Goal: Task Accomplishment & Management: Manage account settings

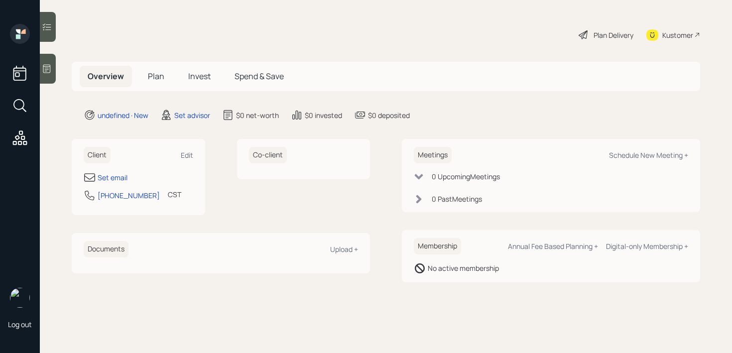
click at [47, 67] on icon at bounding box center [47, 69] width 10 height 10
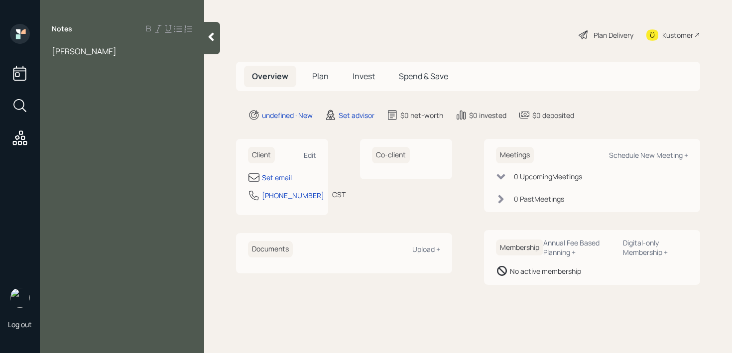
click at [213, 38] on icon at bounding box center [211, 37] width 5 height 8
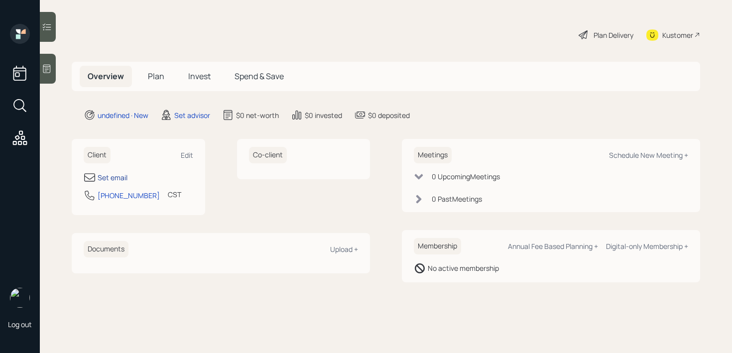
click at [121, 178] on div "Set email" at bounding box center [113, 177] width 30 height 10
select select "America/[GEOGRAPHIC_DATA]"
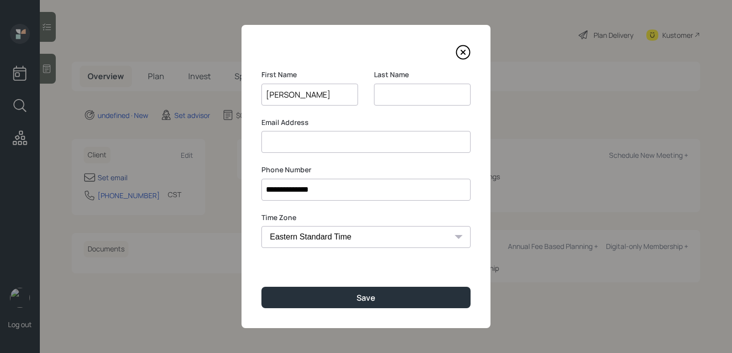
type input "[PERSON_NAME]"
paste input "[PERSON_NAME]"
click at [382, 98] on input "[PERSON_NAME]" at bounding box center [422, 95] width 97 height 22
type input "[PERSON_NAME]"
click at [400, 135] on input at bounding box center [365, 142] width 209 height 22
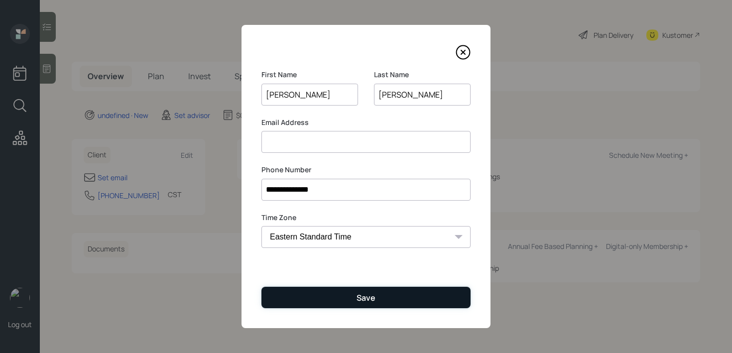
click at [365, 297] on div "Save" at bounding box center [365, 297] width 19 height 11
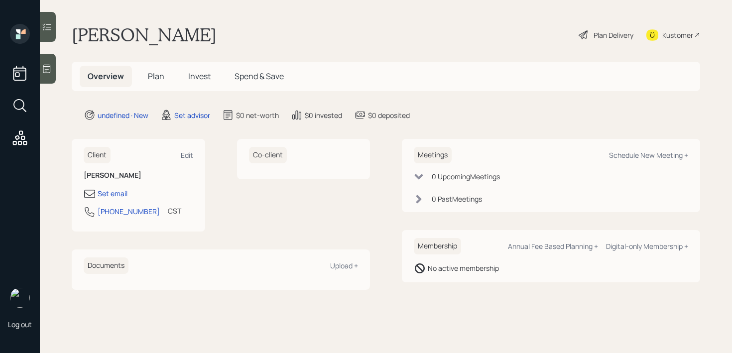
click at [49, 66] on icon at bounding box center [47, 69] width 10 height 10
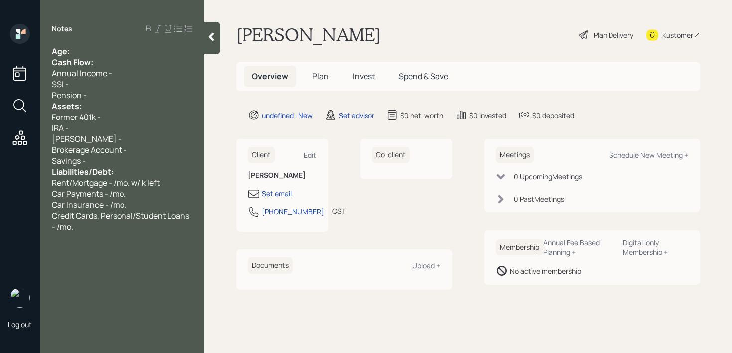
click at [136, 46] on div "Age:" at bounding box center [122, 51] width 140 height 11
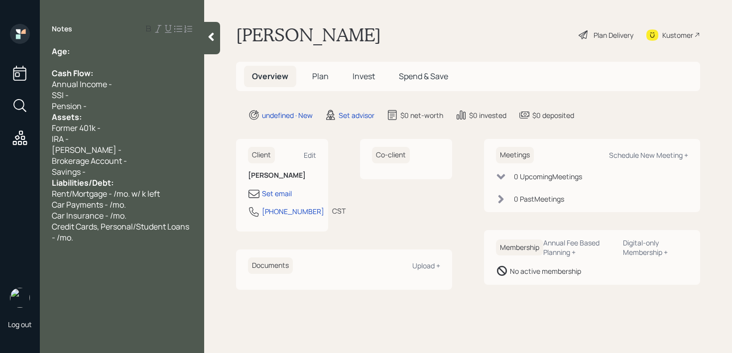
click at [126, 102] on div "Pension -" at bounding box center [122, 106] width 140 height 11
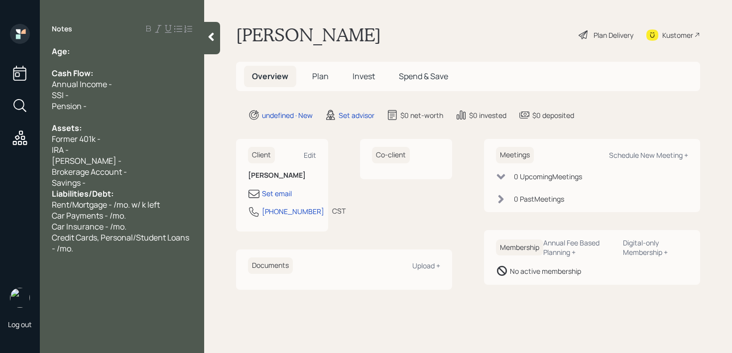
click at [125, 180] on div "Savings -" at bounding box center [122, 182] width 140 height 11
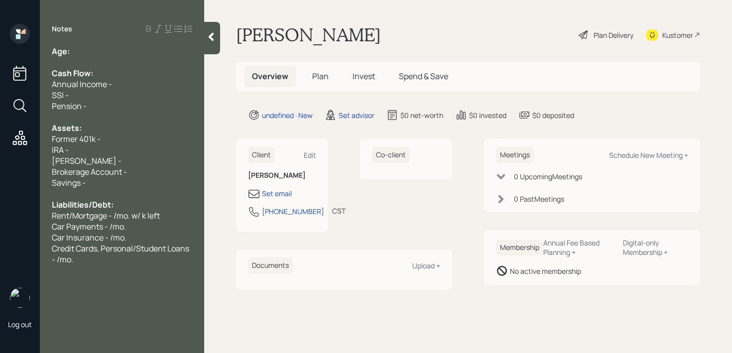
click at [108, 52] on div "Age:" at bounding box center [122, 51] width 140 height 11
click at [86, 259] on div "Credit Cards, Personal/Student Loans - /mo." at bounding box center [122, 254] width 140 height 22
click at [110, 49] on div "Age:" at bounding box center [122, 51] width 140 height 11
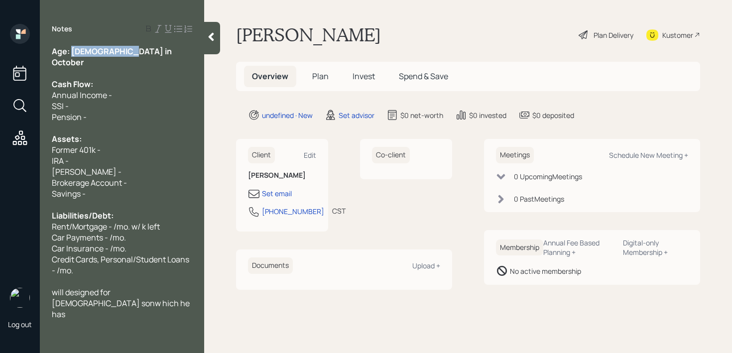
drag, startPoint x: 139, startPoint y: 48, endPoint x: 72, endPoint y: 49, distance: 67.2
click at [72, 49] on div "Age: [DEMOGRAPHIC_DATA] in October" at bounding box center [122, 57] width 140 height 22
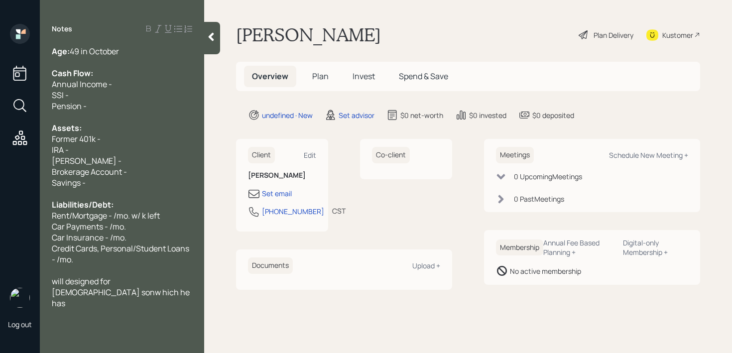
click at [76, 170] on span "Brokerage Account -" at bounding box center [89, 171] width 75 height 11
click at [119, 151] on div "IRA -" at bounding box center [122, 149] width 140 height 11
click at [118, 151] on div "IRA -" at bounding box center [122, 149] width 140 height 11
drag, startPoint x: 120, startPoint y: 141, endPoint x: 0, endPoint y: 141, distance: 120.0
click at [0, 141] on div "Log out Notes Age: [DEMOGRAPHIC_DATA] in October Cash Flow: Annual Income - SSI…" at bounding box center [366, 176] width 732 height 353
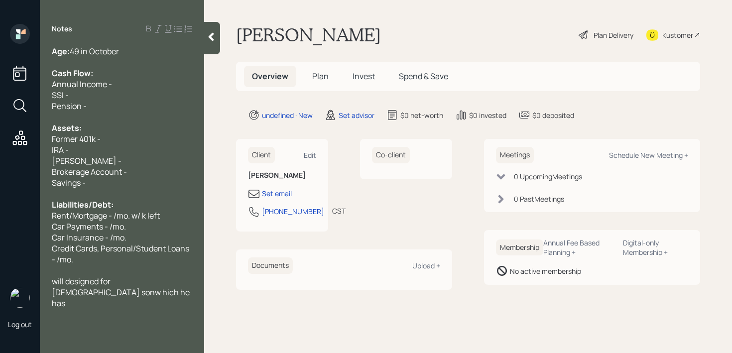
click at [35, 150] on div "Log out" at bounding box center [20, 176] width 40 height 353
drag, startPoint x: 79, startPoint y: 137, endPoint x: 52, endPoint y: 137, distance: 26.4
click at [52, 137] on span "Former 401k -" at bounding box center [76, 138] width 49 height 11
click at [126, 292] on div "will designed for [DEMOGRAPHIC_DATA] sonw hich he has" at bounding box center [122, 292] width 140 height 33
click at [161, 169] on div "Brokerage Account -" at bounding box center [122, 171] width 140 height 11
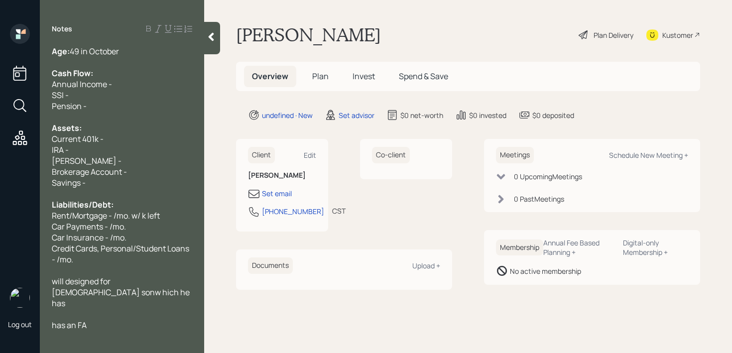
click at [145, 164] on div "[PERSON_NAME] -" at bounding box center [122, 160] width 140 height 11
click at [132, 150] on div "IRA -" at bounding box center [122, 149] width 140 height 11
click at [89, 157] on span "[PERSON_NAME] - k" at bounding box center [89, 160] width 75 height 11
drag, startPoint x: 114, startPoint y: 146, endPoint x: 0, endPoint y: 146, distance: 114.0
click at [0, 146] on div "Log out Notes Age: [DEMOGRAPHIC_DATA] in October Cash Flow: Annual Income - SSI…" at bounding box center [366, 176] width 732 height 353
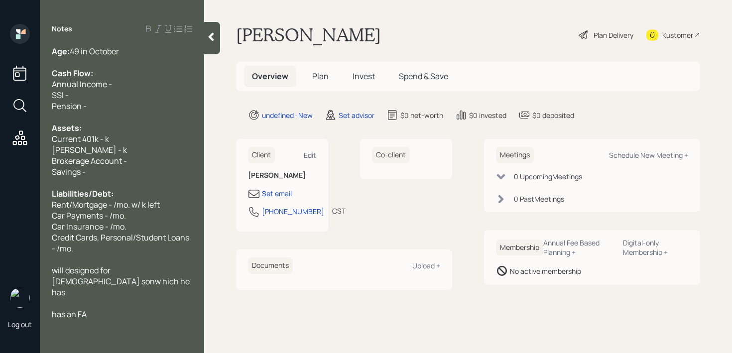
click at [171, 126] on div "Assets:" at bounding box center [122, 127] width 140 height 11
click at [140, 151] on div "[PERSON_NAME] - k" at bounding box center [122, 149] width 140 height 11
click at [107, 135] on span "Current 401k - k" at bounding box center [80, 138] width 57 height 11
click at [128, 148] on div "[PERSON_NAME] - k" at bounding box center [122, 149] width 140 height 11
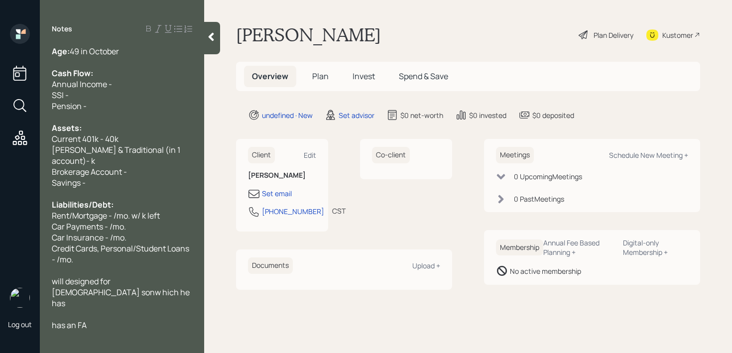
click at [182, 149] on span "[PERSON_NAME] & Traditional (in 1 account)- k" at bounding box center [117, 155] width 130 height 22
drag, startPoint x: 146, startPoint y: 171, endPoint x: 52, endPoint y: 171, distance: 93.6
click at [52, 171] on div "Brokerage Account -" at bounding box center [122, 171] width 140 height 11
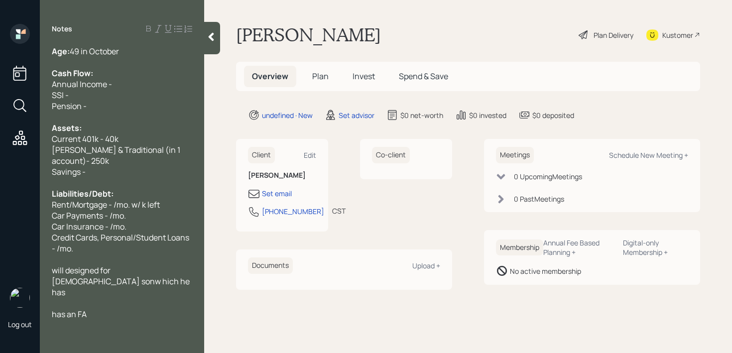
click at [104, 173] on div "Savings -" at bounding box center [122, 171] width 140 height 11
click at [103, 221] on span "Car Insurance - /mo." at bounding box center [89, 226] width 75 height 11
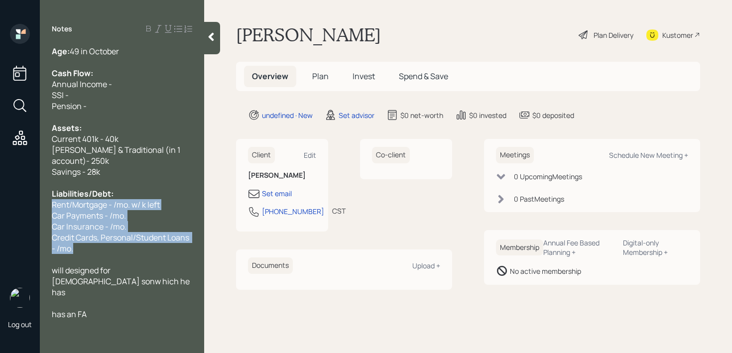
drag, startPoint x: 83, startPoint y: 251, endPoint x: 44, endPoint y: 201, distance: 64.2
click at [44, 201] on div "Age: [DEMOGRAPHIC_DATA] in October Cash Flow: Annual Income - SSI - Pension - A…" at bounding box center [122, 183] width 164 height 274
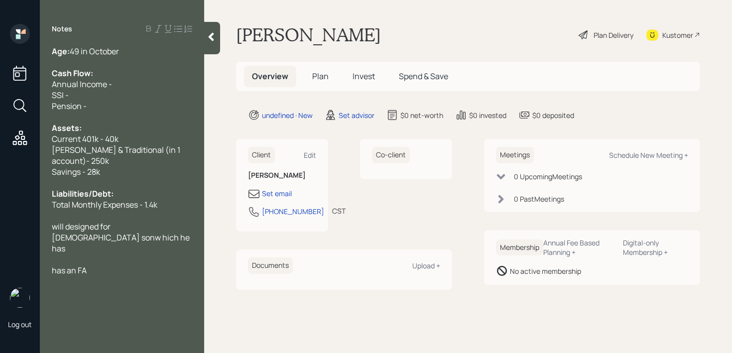
click at [157, 207] on span "Total Monthly Expenses - 1.4k" at bounding box center [105, 204] width 106 height 11
click at [105, 165] on div "[PERSON_NAME] & Traditional (in 1 account)- 250k" at bounding box center [122, 155] width 140 height 22
click at [119, 90] on div "SSI -" at bounding box center [122, 95] width 140 height 11
click at [115, 182] on div at bounding box center [122, 182] width 140 height 11
click at [114, 240] on div "will designed for [DEMOGRAPHIC_DATA] sonw hich he has" at bounding box center [122, 237] width 140 height 33
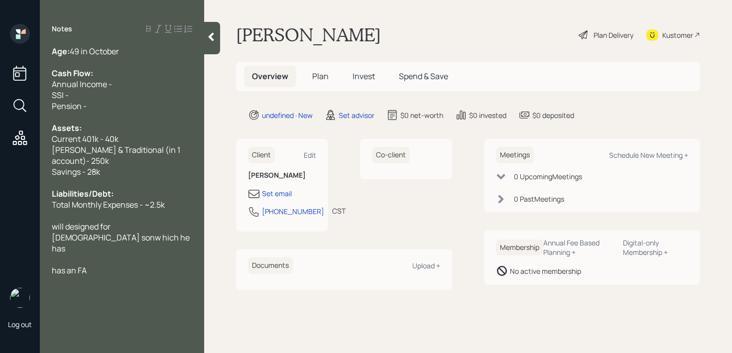
click at [133, 266] on div "Notes Age: [DEMOGRAPHIC_DATA] in October Cash Flow: Annual Income - SSI - Pensi…" at bounding box center [122, 182] width 164 height 317
click at [135, 265] on div "has an FA" at bounding box center [122, 270] width 140 height 11
click at [148, 110] on div "Pension -" at bounding box center [122, 106] width 140 height 11
click at [157, 81] on div "Annual Income -" at bounding box center [122, 84] width 140 height 11
drag, startPoint x: 97, startPoint y: 106, endPoint x: 41, endPoint y: 97, distance: 56.5
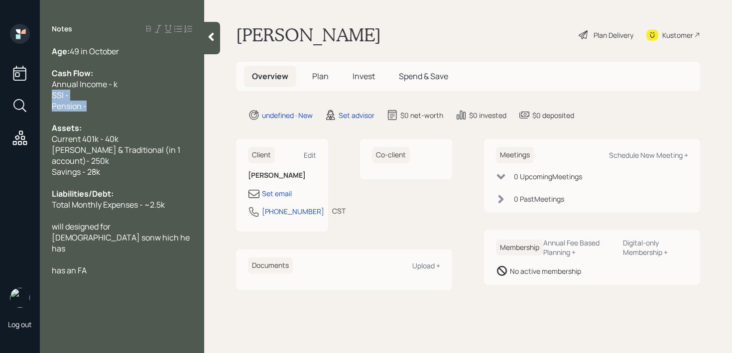
click at [41, 97] on div "Age: [DEMOGRAPHIC_DATA] in October Cash Flow: Annual Income - k SSI - Pension -…" at bounding box center [122, 161] width 164 height 230
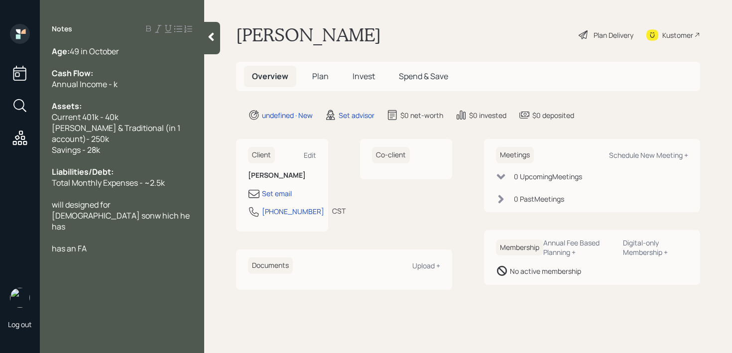
click at [140, 59] on div at bounding box center [122, 62] width 140 height 11
click at [142, 55] on div "Age: [DEMOGRAPHIC_DATA] in October" at bounding box center [122, 51] width 140 height 11
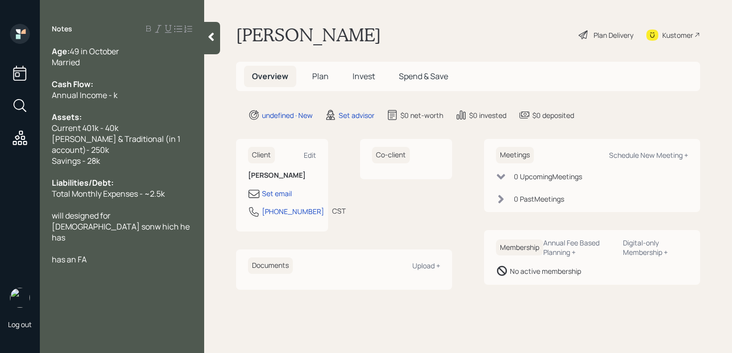
click at [113, 95] on span "Annual Income - k" at bounding box center [85, 95] width 66 height 11
click at [91, 61] on div "Married" at bounding box center [122, 62] width 140 height 11
click at [93, 66] on div "Married" at bounding box center [122, 62] width 140 height 11
click at [98, 60] on div "Married" at bounding box center [122, 62] width 140 height 11
click at [164, 205] on div at bounding box center [122, 204] width 140 height 11
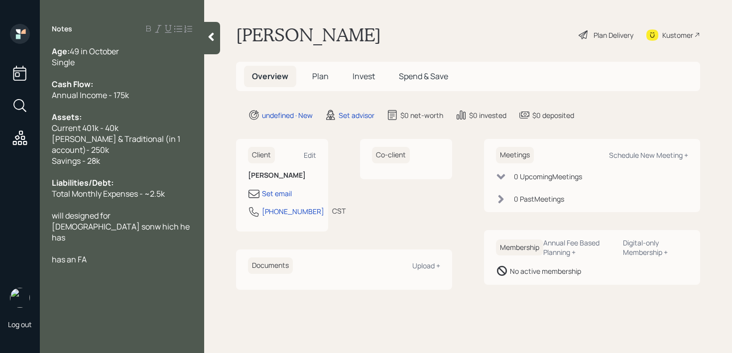
click at [215, 45] on div at bounding box center [212, 38] width 16 height 32
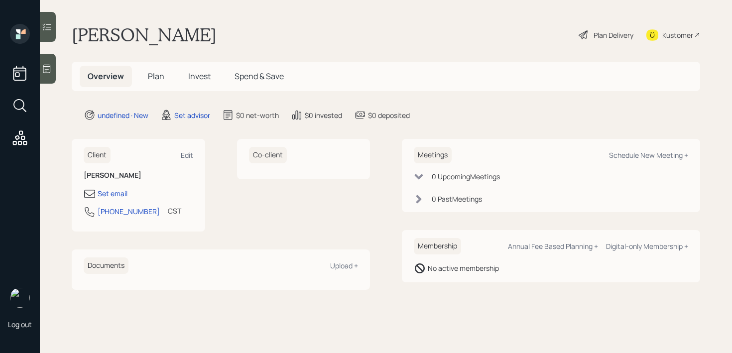
click at [395, 115] on div "$0 deposited" at bounding box center [389, 115] width 42 height 10
click at [116, 194] on div "Set email" at bounding box center [113, 193] width 30 height 10
select select "America/[GEOGRAPHIC_DATA]"
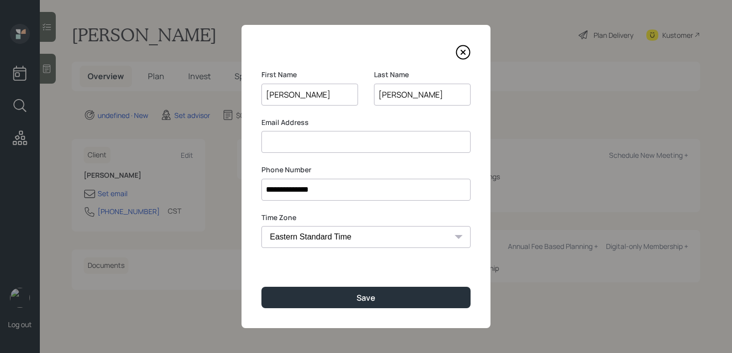
click at [365, 140] on input at bounding box center [365, 142] width 209 height 22
drag, startPoint x: 323, startPoint y: 93, endPoint x: 275, endPoint y: 94, distance: 47.3
click at [275, 94] on input "[PERSON_NAME]" at bounding box center [309, 95] width 97 height 22
click at [292, 147] on input at bounding box center [365, 142] width 209 height 22
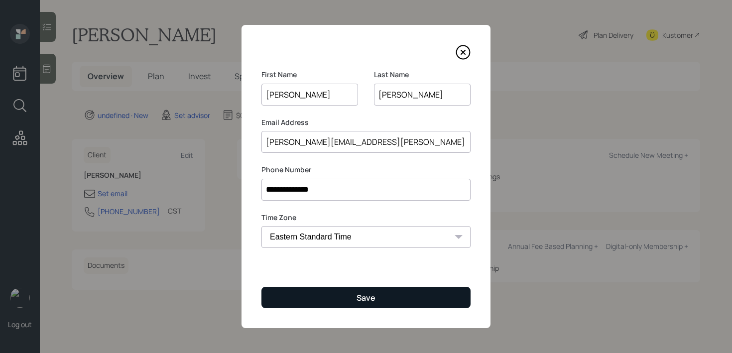
type input "[PERSON_NAME][EMAIL_ADDRESS][PERSON_NAME][DOMAIN_NAME]"
click at [457, 290] on button "Save" at bounding box center [365, 297] width 209 height 21
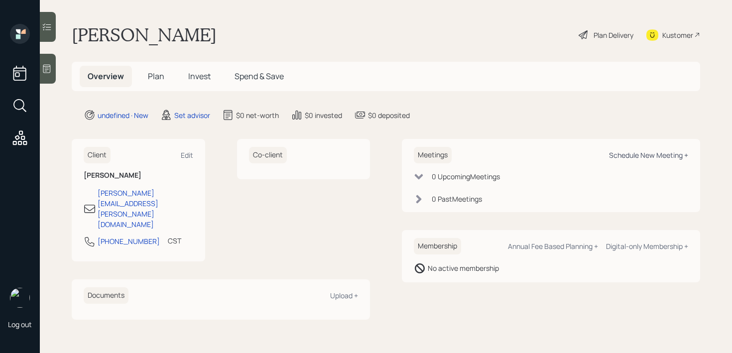
click at [615, 156] on div "Schedule New Meeting +" at bounding box center [648, 154] width 79 height 9
select select "round-[PERSON_NAME]"
click at [54, 80] on div at bounding box center [48, 69] width 16 height 30
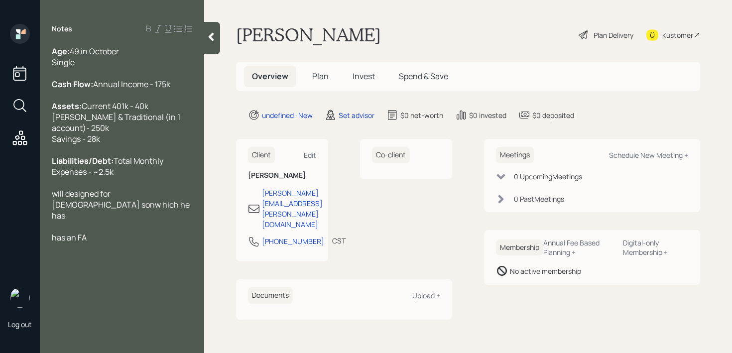
click at [211, 44] on div at bounding box center [212, 38] width 16 height 32
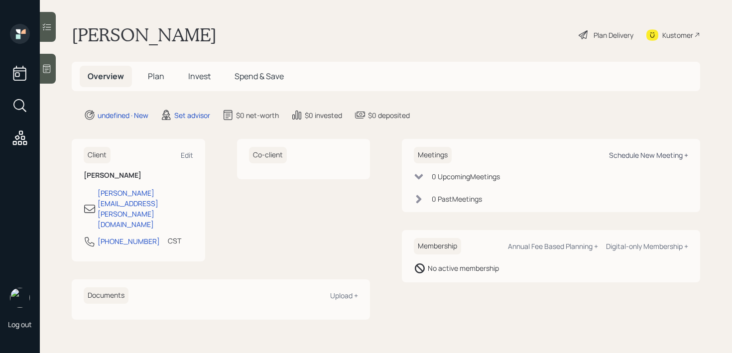
click at [637, 156] on div "Schedule New Meeting +" at bounding box center [648, 154] width 79 height 9
select select "round-[PERSON_NAME]"
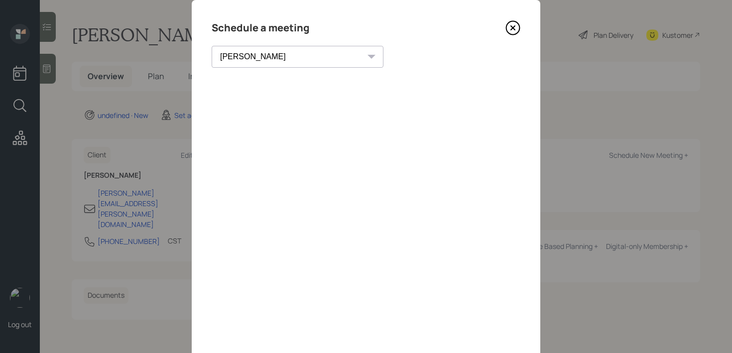
scroll to position [16, 0]
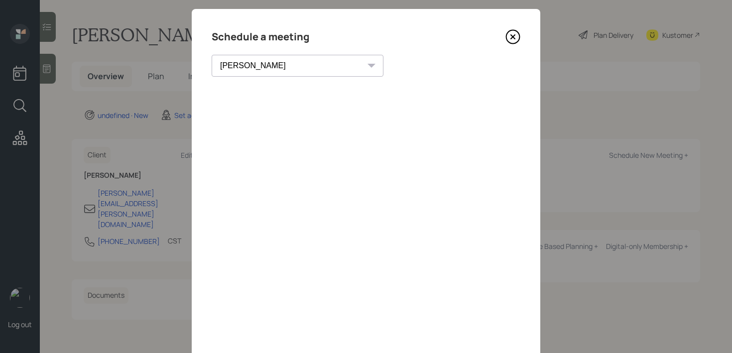
click at [518, 37] on icon at bounding box center [512, 36] width 15 height 15
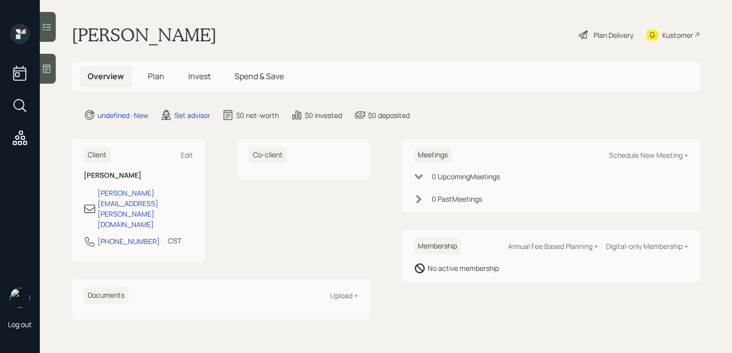
click at [49, 77] on div at bounding box center [48, 69] width 16 height 30
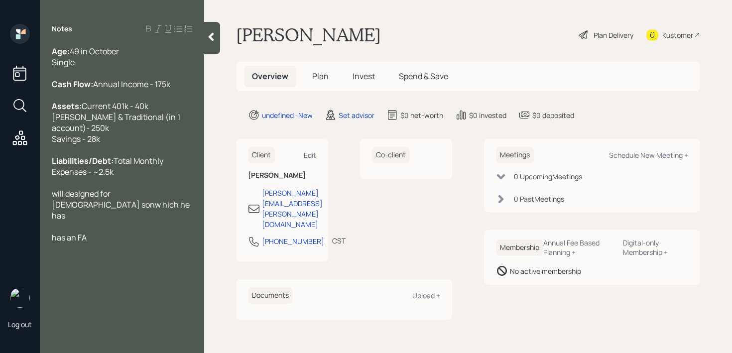
click at [175, 216] on span "will designed for [DEMOGRAPHIC_DATA] sonw hich he has" at bounding box center [121, 204] width 139 height 33
click at [180, 216] on div "will designed for [DEMOGRAPHIC_DATA] sonw which he has" at bounding box center [122, 204] width 140 height 33
click at [104, 243] on div "has an FA" at bounding box center [122, 237] width 140 height 11
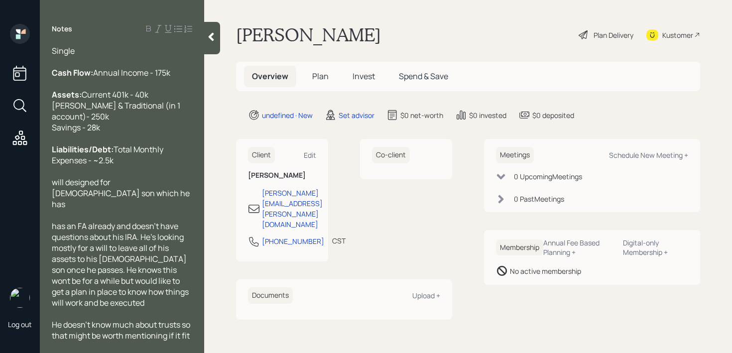
scroll to position [33, 0]
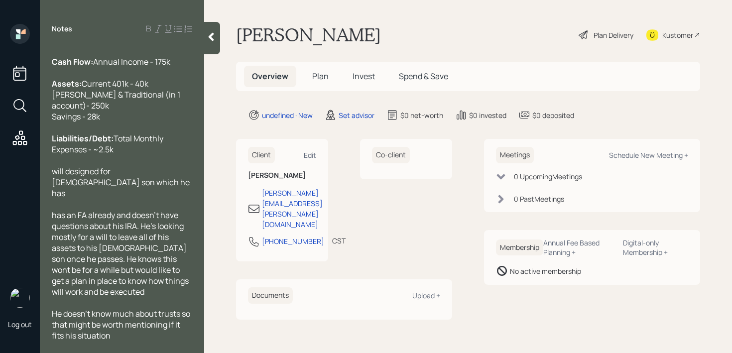
click at [58, 183] on span "will designed for [DEMOGRAPHIC_DATA] son which he has" at bounding box center [121, 182] width 139 height 33
drag, startPoint x: 78, startPoint y: 187, endPoint x: 46, endPoint y: 173, distance: 35.0
click at [46, 173] on div "Age: [DEMOGRAPHIC_DATA] in October Single Cash Flow: Annual Income - 175k Asset…" at bounding box center [122, 193] width 164 height 295
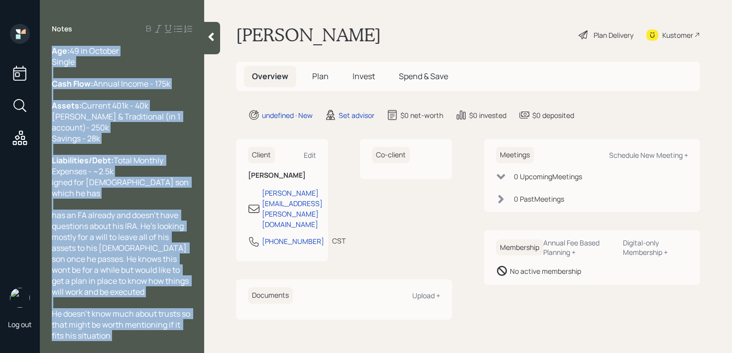
drag, startPoint x: 195, startPoint y: 193, endPoint x: 25, endPoint y: 192, distance: 169.8
click at [25, 192] on div "Log out Notes Age: [DEMOGRAPHIC_DATA] in October Single Cash Flow: Annual Incom…" at bounding box center [366, 176] width 732 height 353
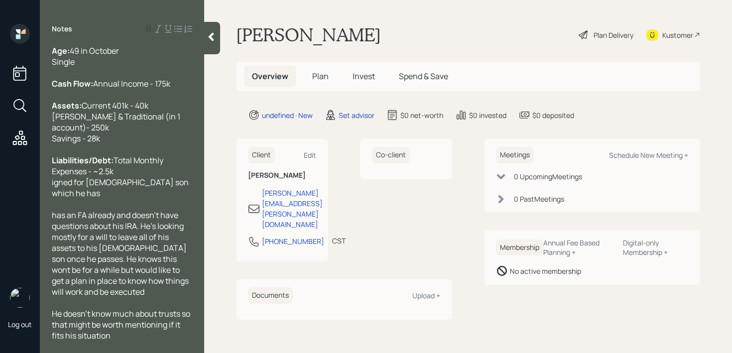
click at [71, 192] on span "igned for [DEMOGRAPHIC_DATA] son which he has" at bounding box center [121, 188] width 138 height 22
click at [189, 195] on div "igned for [DEMOGRAPHIC_DATA] son which he has" at bounding box center [122, 188] width 140 height 22
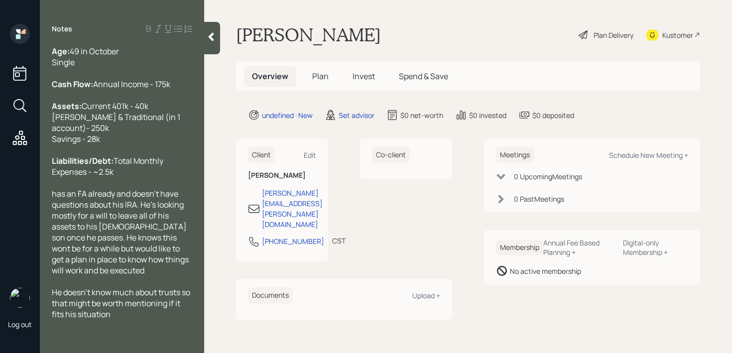
scroll to position [0, 0]
click at [213, 29] on div at bounding box center [212, 38] width 16 height 32
